Goal: Check status: Check status

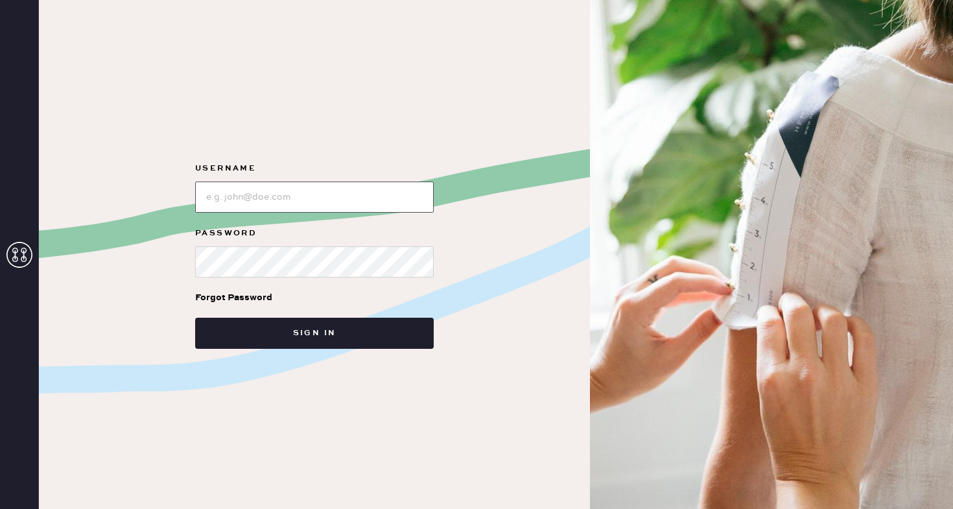
type input "[PERSON_NAME][EMAIL_ADDRESS][PERSON_NAME][DOMAIN_NAME]"
click at [418, 194] on input "loginName" at bounding box center [314, 196] width 239 height 31
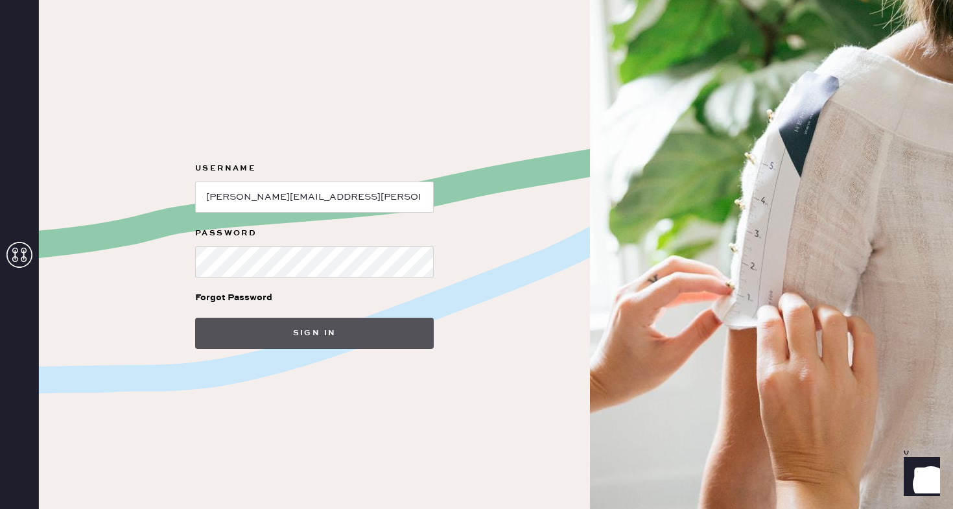
click at [347, 332] on button "Sign in" at bounding box center [314, 333] width 239 height 31
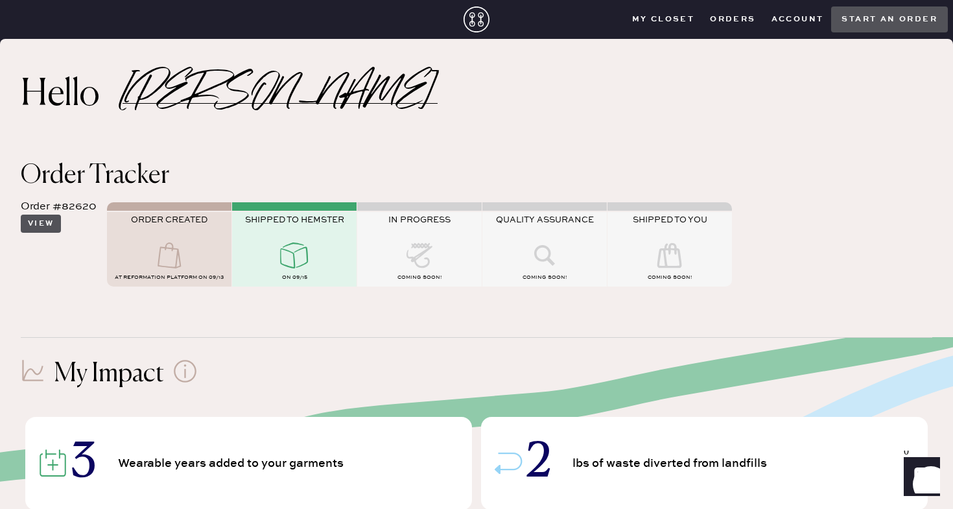
click at [41, 225] on button "View" at bounding box center [41, 224] width 40 height 18
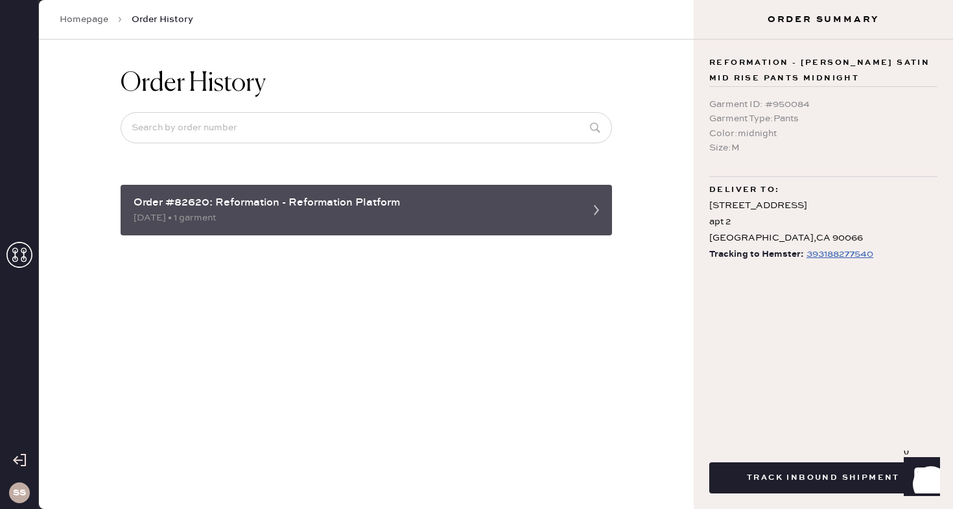
click at [361, 201] on div "Order #82620: Reformation - Reformation Platform" at bounding box center [355, 203] width 442 height 16
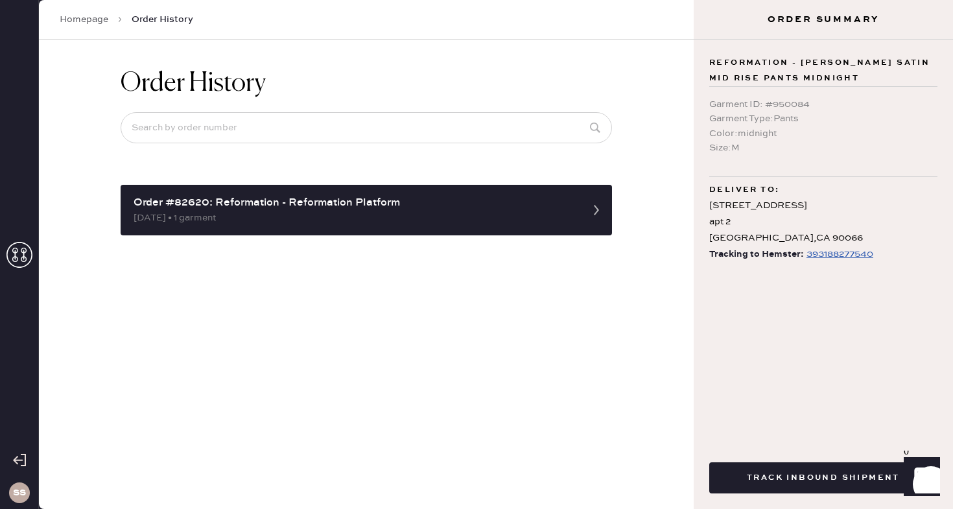
click at [822, 257] on div "393188277540" at bounding box center [839, 254] width 67 height 16
